Goal: Information Seeking & Learning: Check status

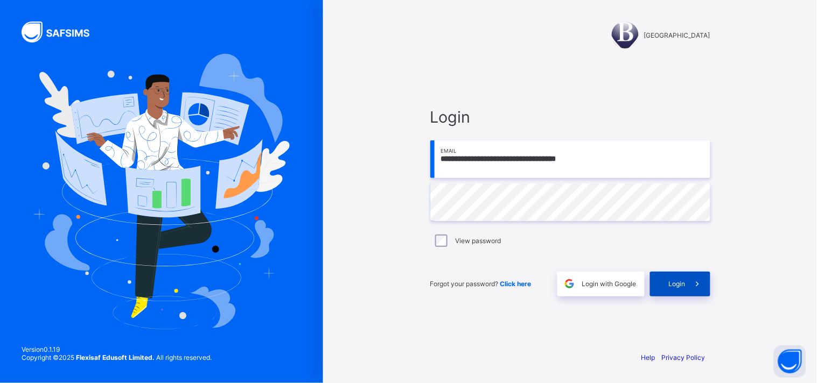
click at [674, 286] on span "Login" at bounding box center [677, 284] width 17 height 8
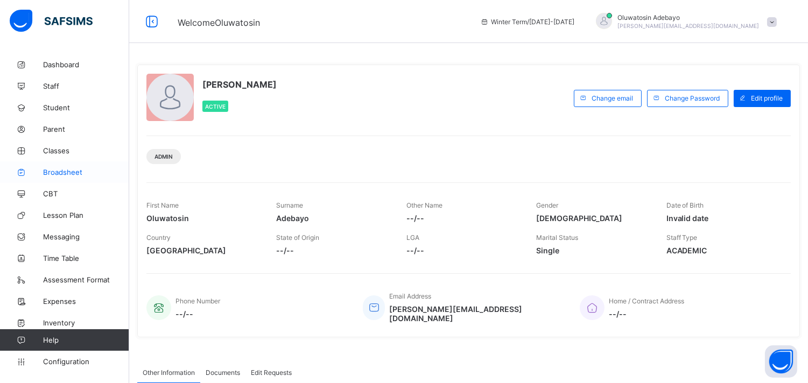
click at [66, 169] on span "Broadsheet" at bounding box center [86, 172] width 86 height 9
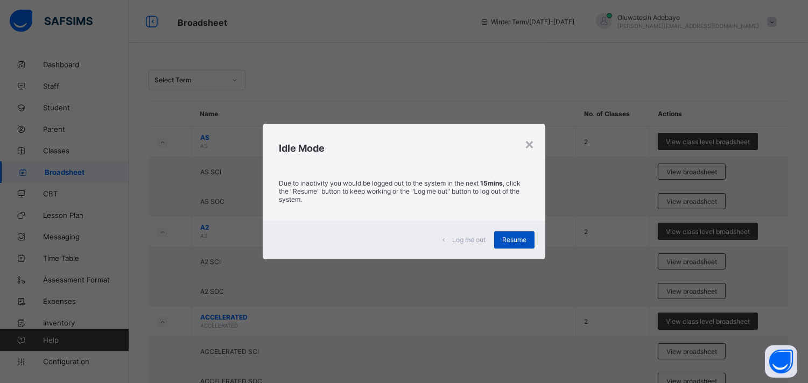
click at [513, 240] on span "Resume" at bounding box center [515, 240] width 24 height 8
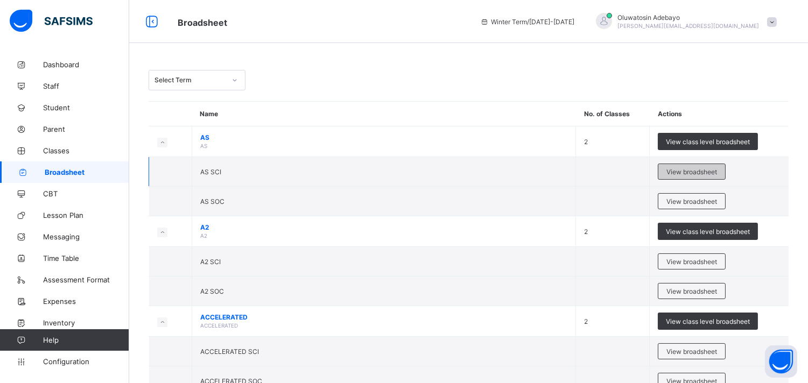
click at [699, 176] on div "View broadsheet" at bounding box center [692, 172] width 68 height 16
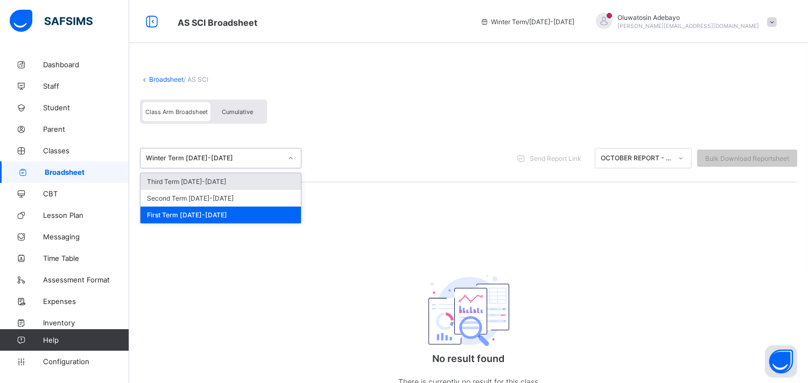
click at [230, 156] on div "Winter Term [DATE]-[DATE]" at bounding box center [214, 159] width 136 height 8
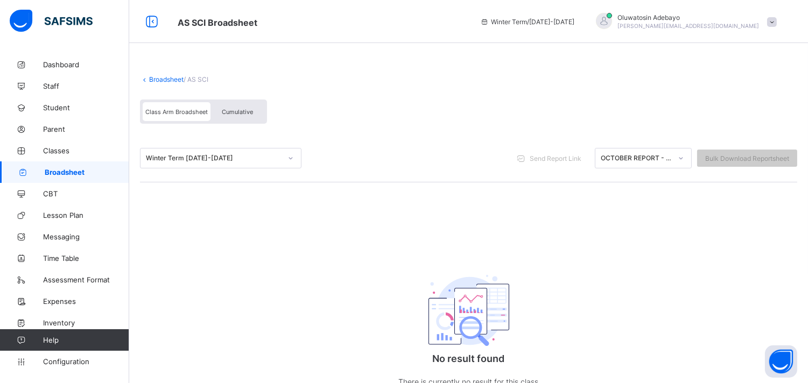
click at [163, 83] on div "Broadsheet / AS SCI Class Arm Broadsheet Cumulative" at bounding box center [469, 100] width 658 height 70
click at [161, 82] on link "Broadsheet" at bounding box center [166, 79] width 34 height 8
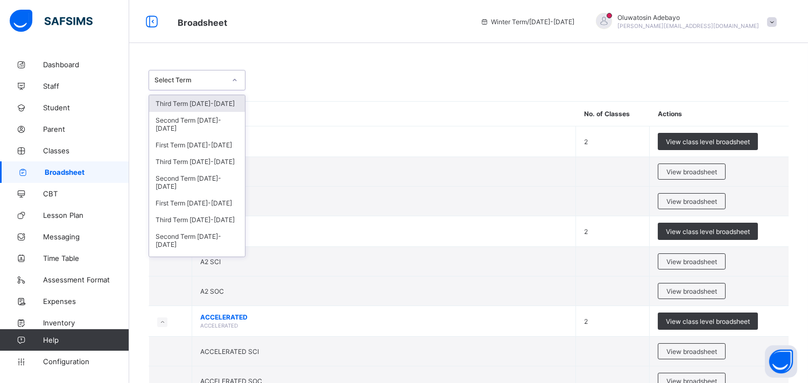
click at [207, 80] on div "Select Term" at bounding box center [190, 80] width 71 height 8
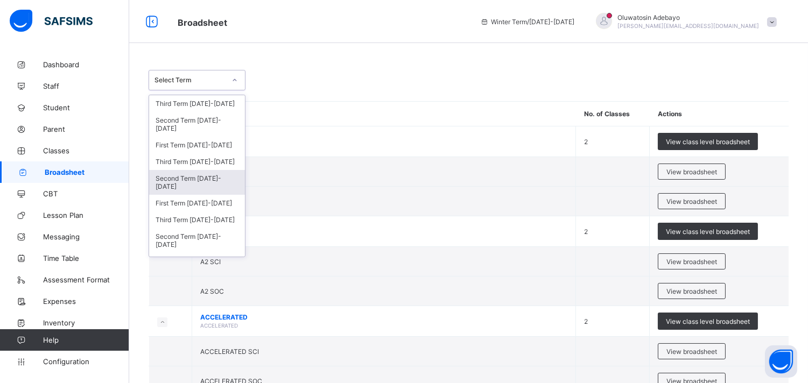
click at [203, 175] on div "Second Term [DATE]-[DATE]" at bounding box center [197, 182] width 96 height 25
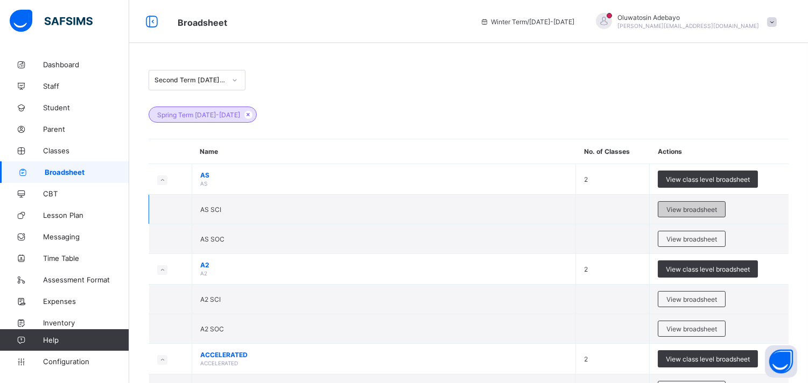
click at [691, 214] on div "View broadsheet" at bounding box center [692, 209] width 68 height 16
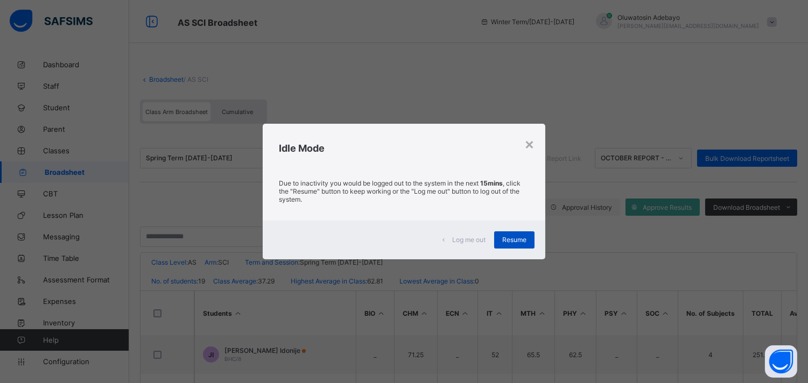
drag, startPoint x: 498, startPoint y: 221, endPoint x: 513, endPoint y: 243, distance: 26.0
click at [510, 241] on div "Log me out Resume" at bounding box center [404, 240] width 283 height 39
drag, startPoint x: 515, startPoint y: 242, endPoint x: 485, endPoint y: 213, distance: 41.9
click at [515, 241] on span "Resume" at bounding box center [515, 240] width 24 height 8
